Goal: Navigation & Orientation: Go to known website

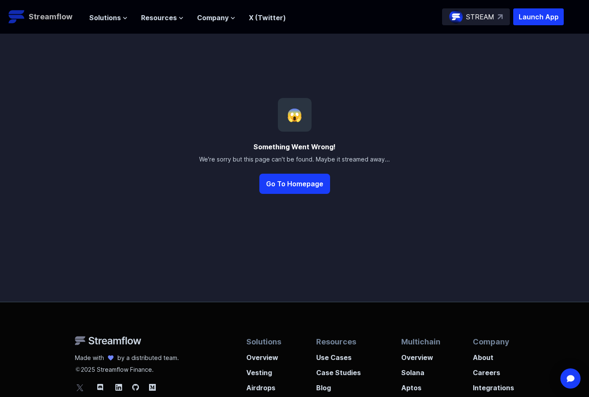
click at [46, 18] on p "Streamflow" at bounding box center [51, 17] width 44 height 12
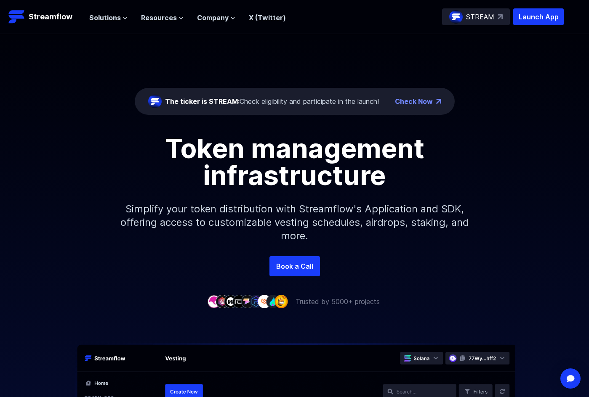
click at [476, 20] on p "STREAM" at bounding box center [480, 17] width 28 height 10
click at [169, 16] on span "Resources" at bounding box center [159, 18] width 36 height 10
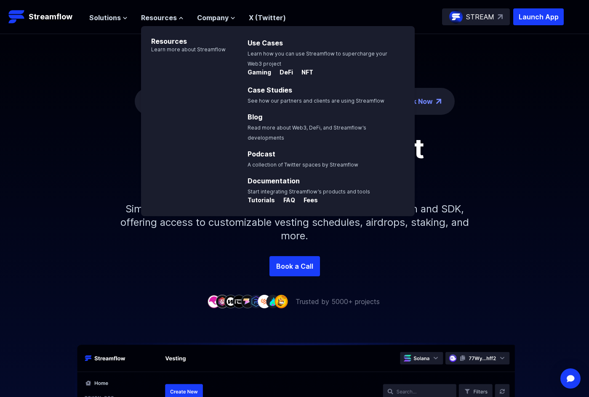
click at [70, 234] on div "Token management infrastructure Simplify your token distribution with Streamflo…" at bounding box center [294, 195] width 589 height 121
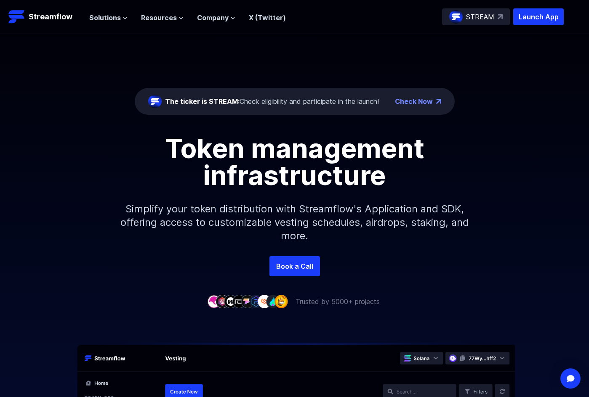
click at [113, 24] on div "Solutions Overview Streamflow features an all-in-one token distribution platfor…" at bounding box center [187, 16] width 197 height 17
click at [117, 21] on span "Solutions" at bounding box center [105, 18] width 32 height 10
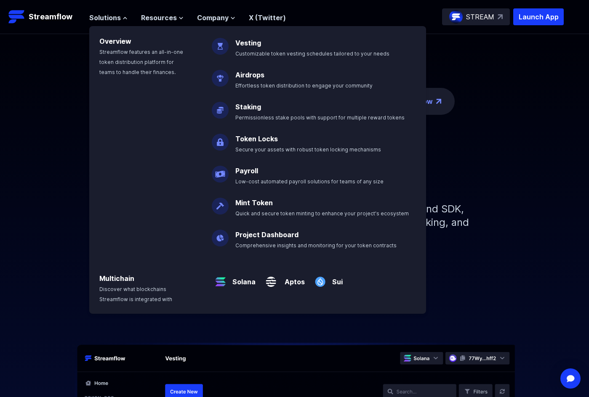
click at [231, 283] on p "Solana" at bounding box center [242, 278] width 27 height 17
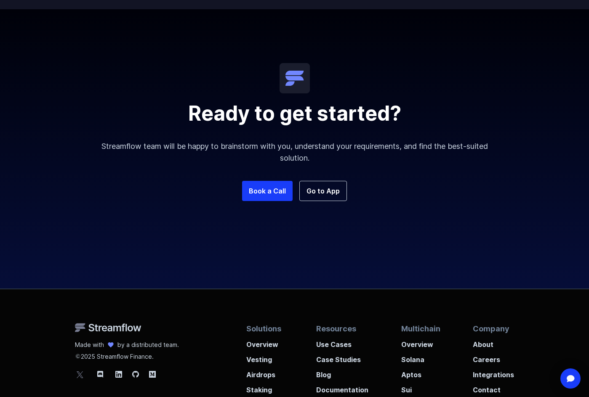
scroll to position [1547, 0]
click at [320, 187] on link "Go to App" at bounding box center [323, 191] width 48 height 20
